Goal: Check status

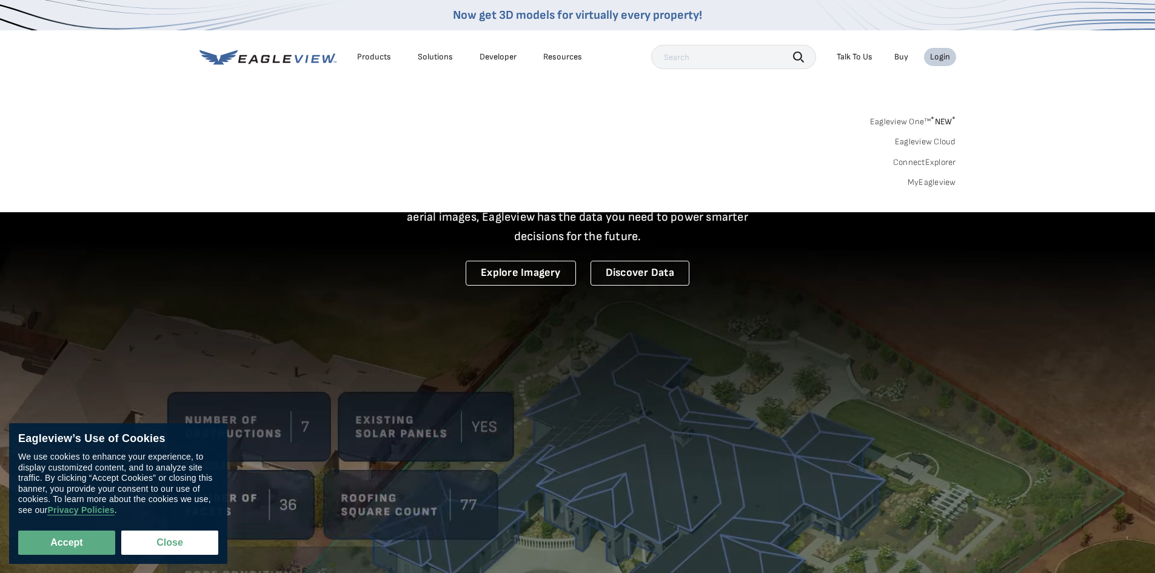
click at [946, 186] on link "MyEagleview" at bounding box center [932, 182] width 48 height 11
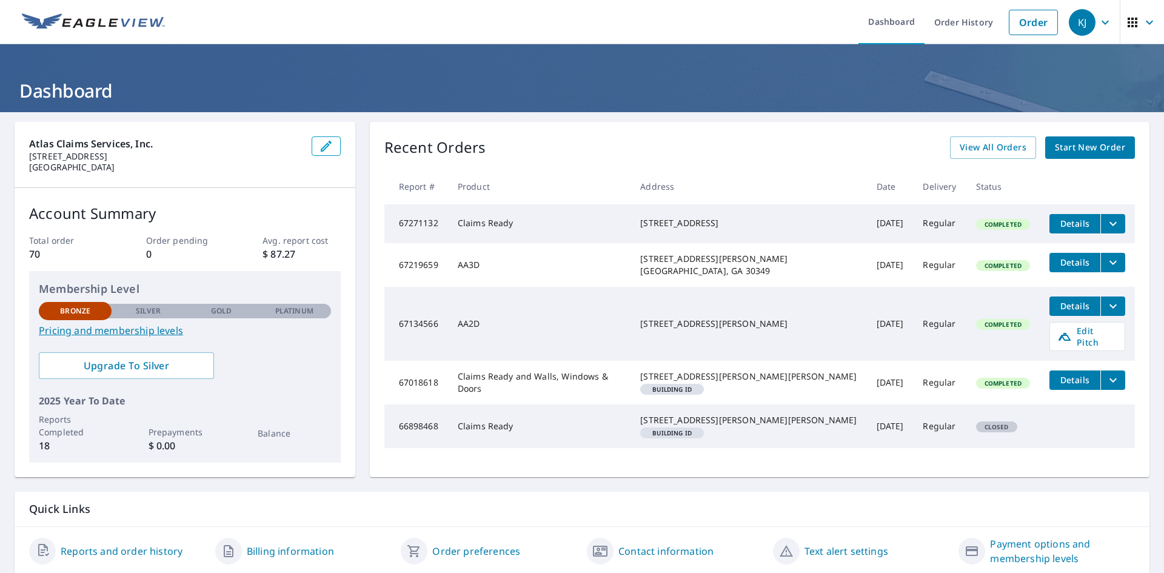
click at [1057, 267] on span "Details" at bounding box center [1075, 262] width 36 height 12
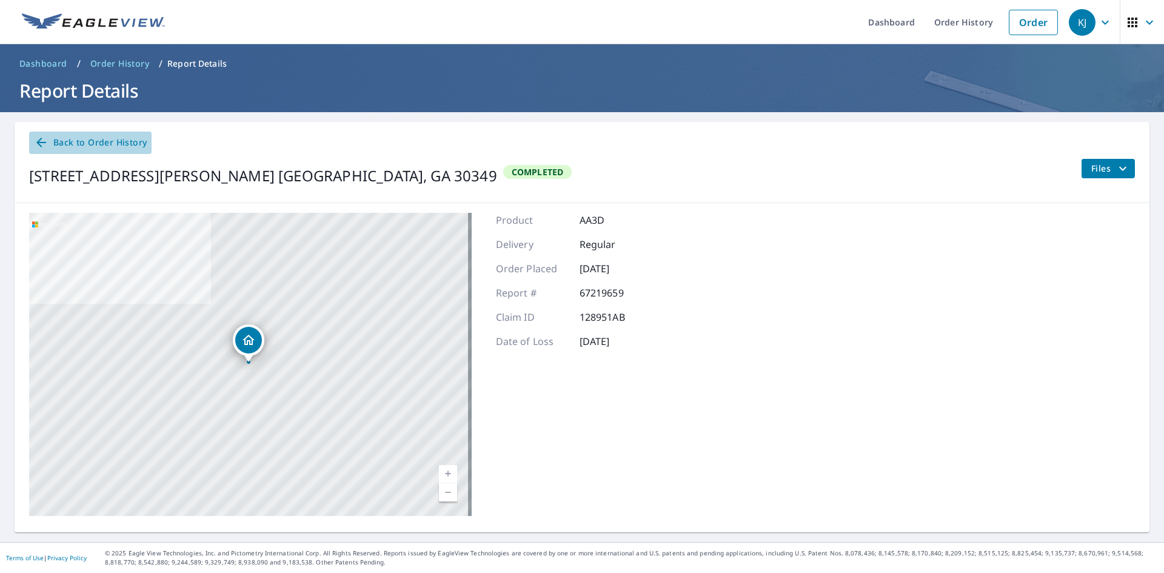
click at [57, 144] on span "Back to Order History" at bounding box center [90, 142] width 113 height 15
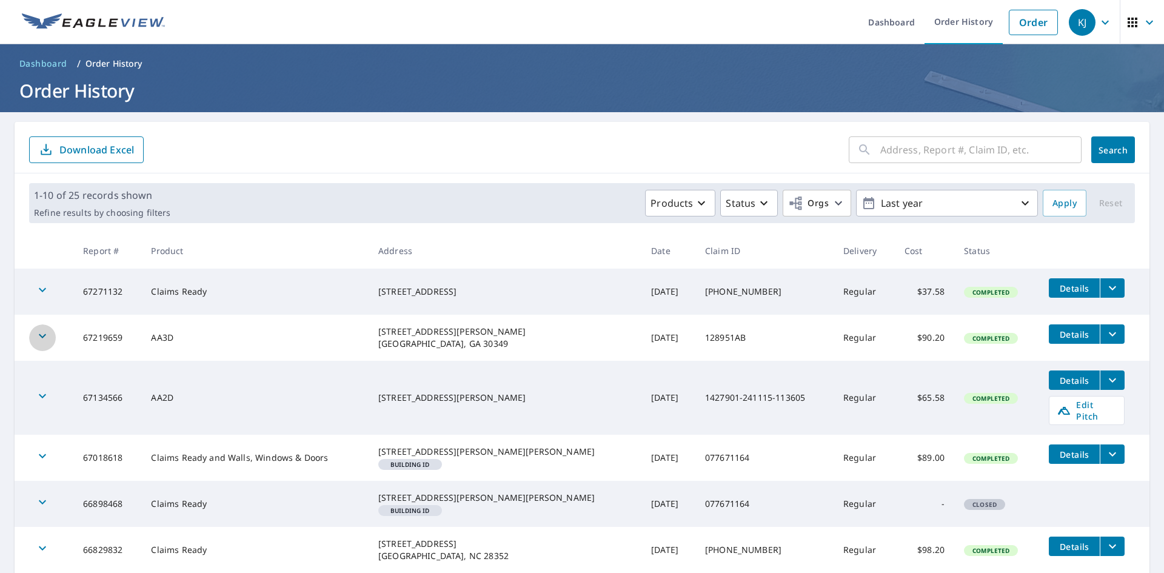
click at [38, 336] on icon "button" at bounding box center [42, 336] width 15 height 15
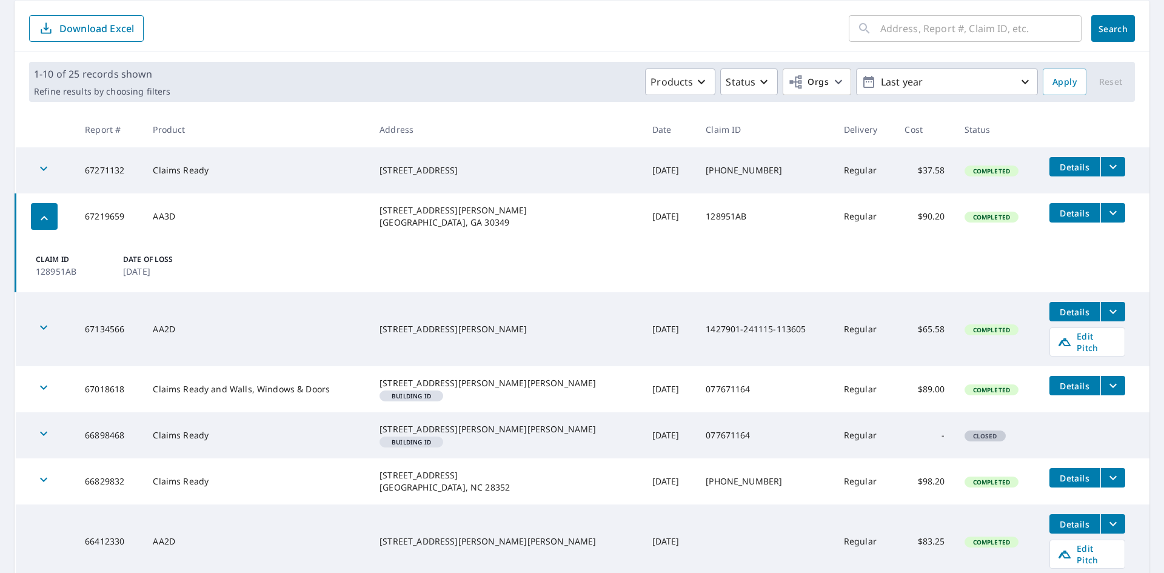
scroll to position [182, 0]
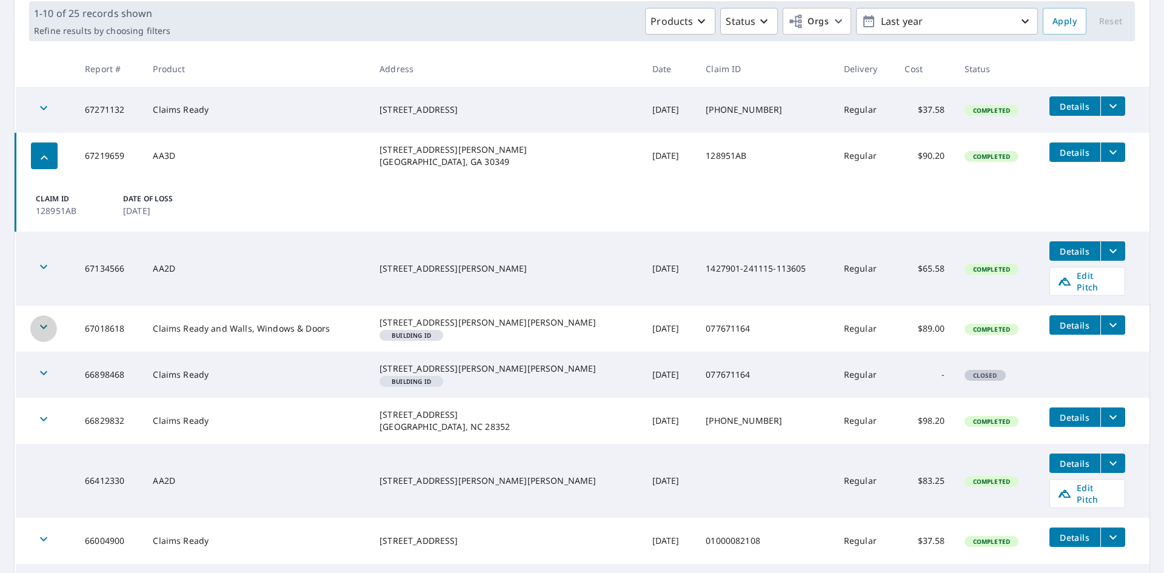
click at [47, 321] on icon "button" at bounding box center [43, 326] width 15 height 15
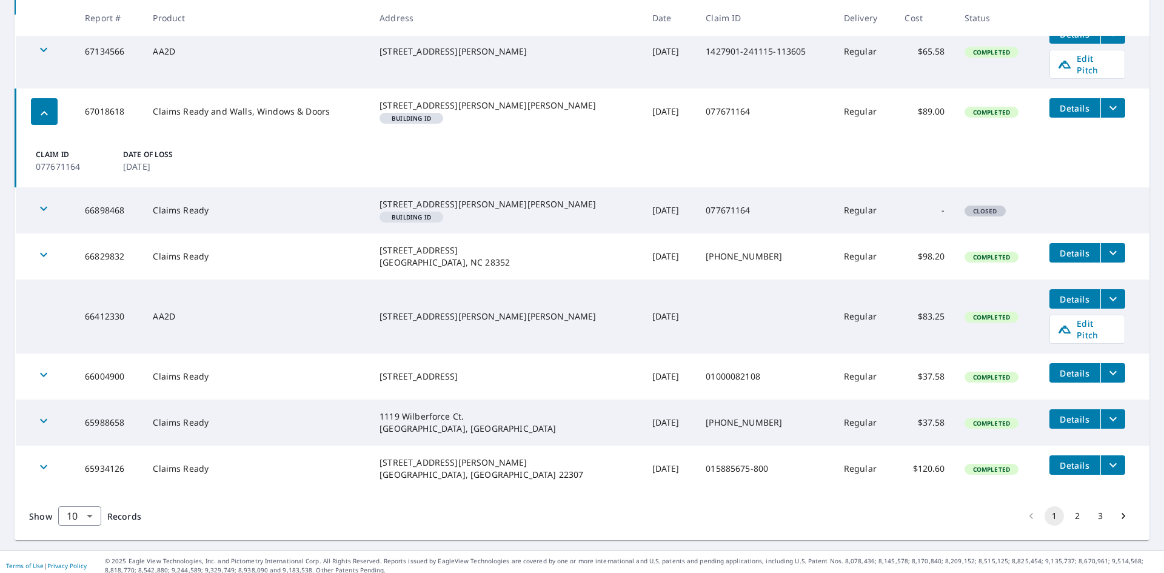
scroll to position [410, 0]
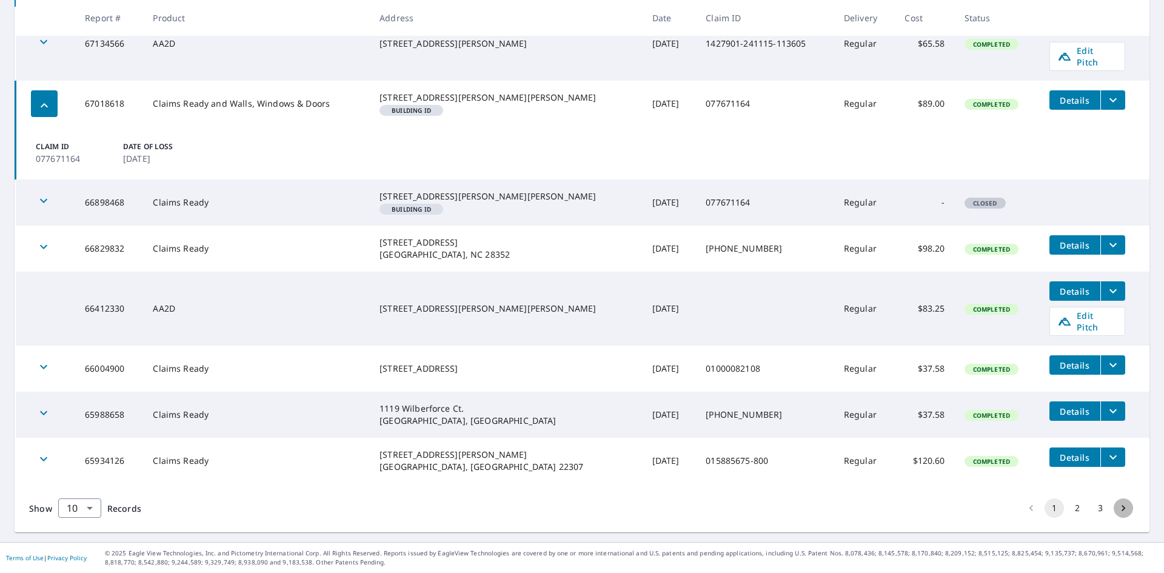
drag, startPoint x: 1117, startPoint y: 512, endPoint x: 1109, endPoint y: 516, distance: 9.5
click at [1119, 517] on li "pagination navigation" at bounding box center [1123, 507] width 23 height 19
click at [1117, 506] on icon "Go to next page" at bounding box center [1123, 508] width 12 height 12
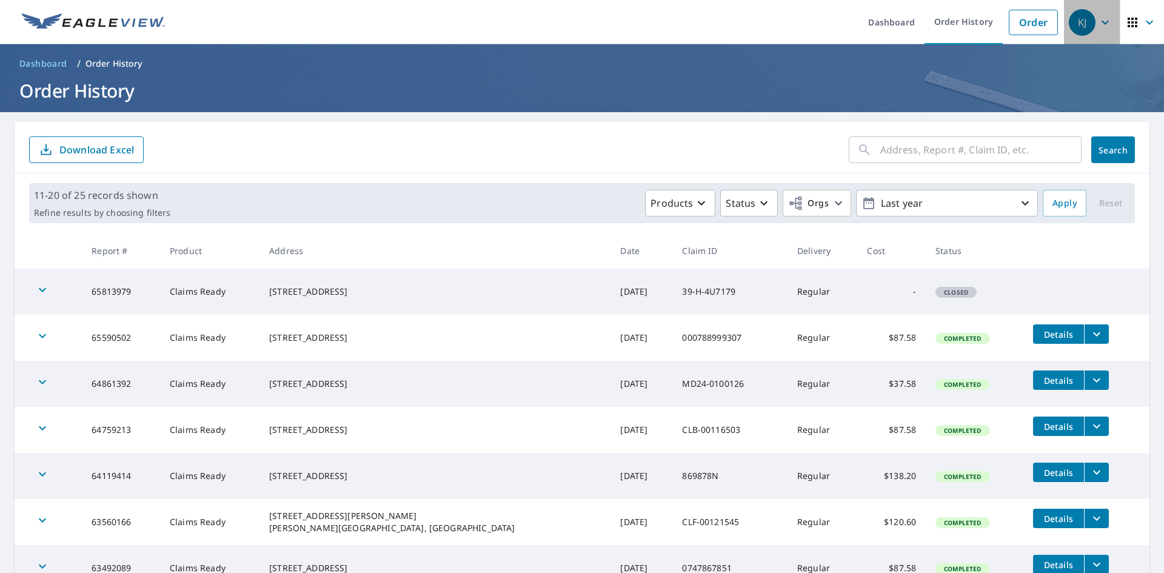
click at [1086, 26] on div "KJ" at bounding box center [1082, 22] width 27 height 27
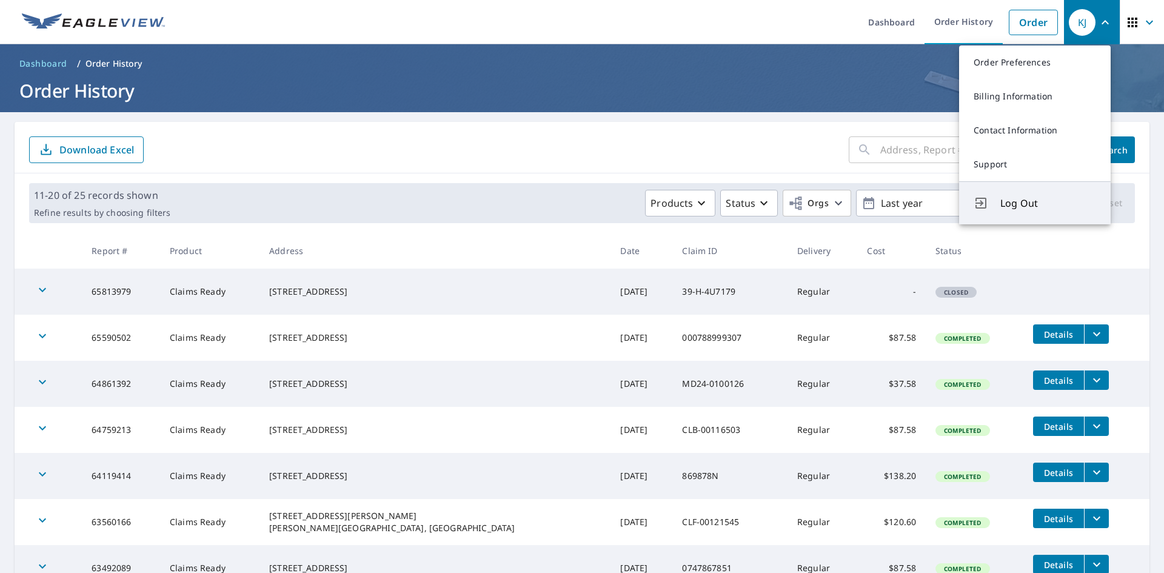
click at [1018, 204] on span "Log Out" at bounding box center [1048, 203] width 96 height 15
